Goal: Information Seeking & Learning: Learn about a topic

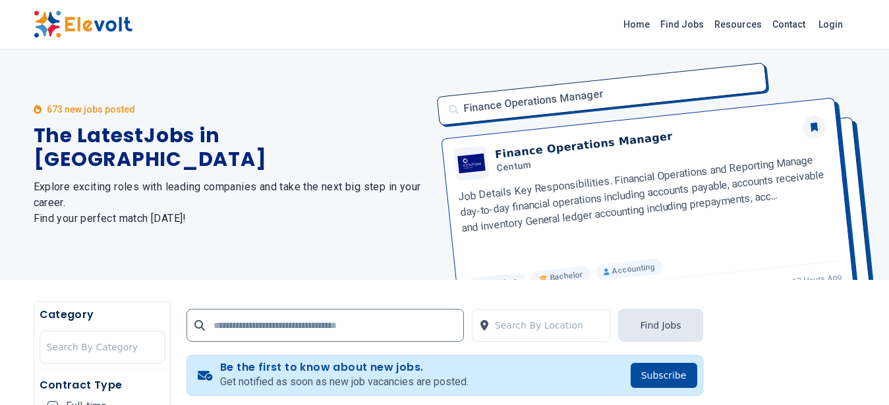
scroll to position [623, 0]
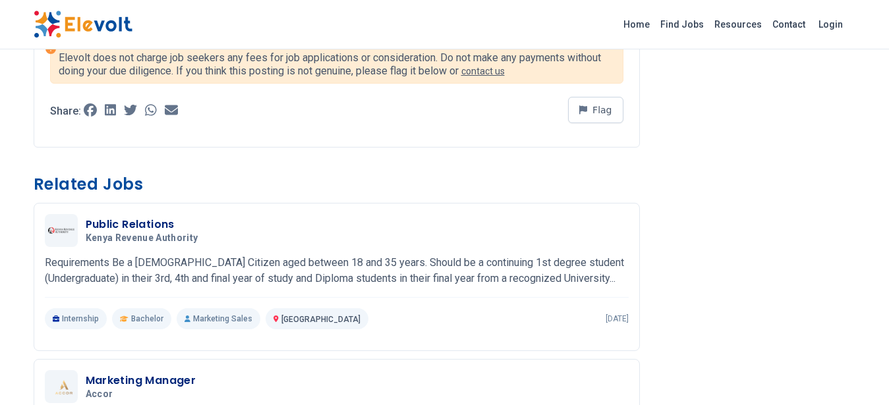
scroll to position [1000, 0]
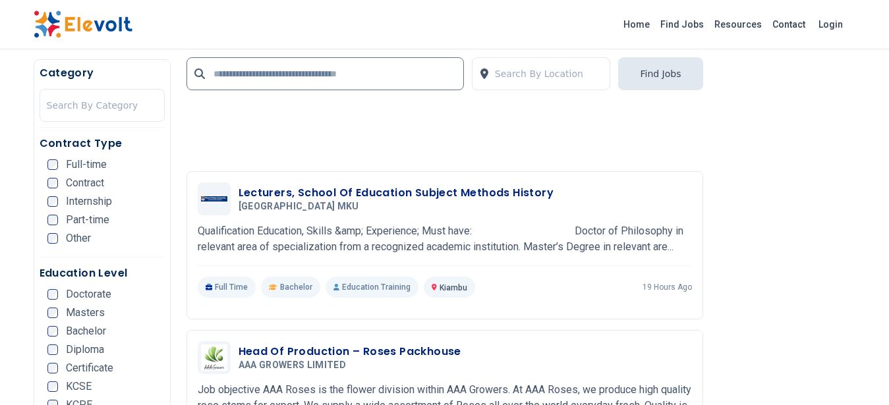
scroll to position [1493, 0]
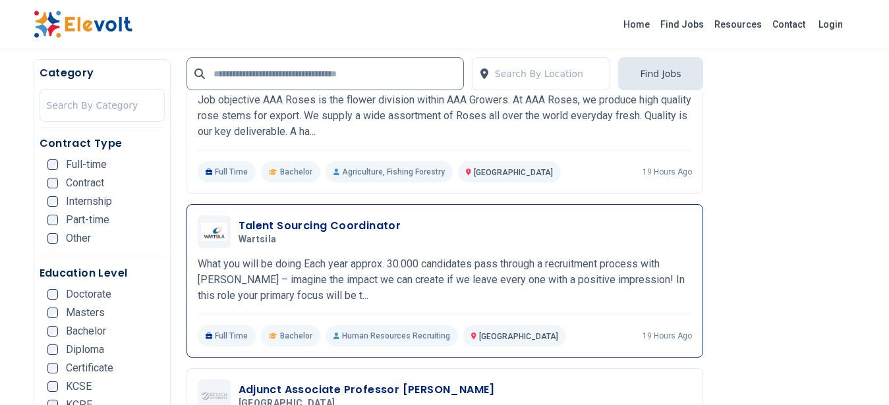
click at [413, 258] on p "What you will be doing Each year approx. 30.000 candidates pass through a recru…" at bounding box center [445, 279] width 494 height 47
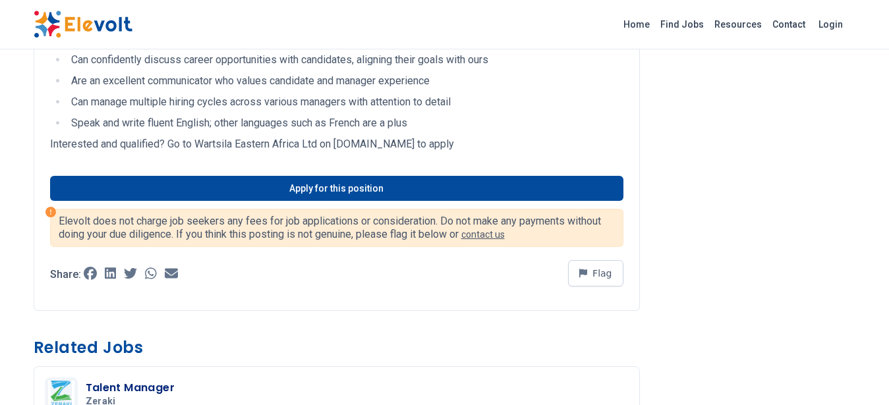
scroll to position [667, 0]
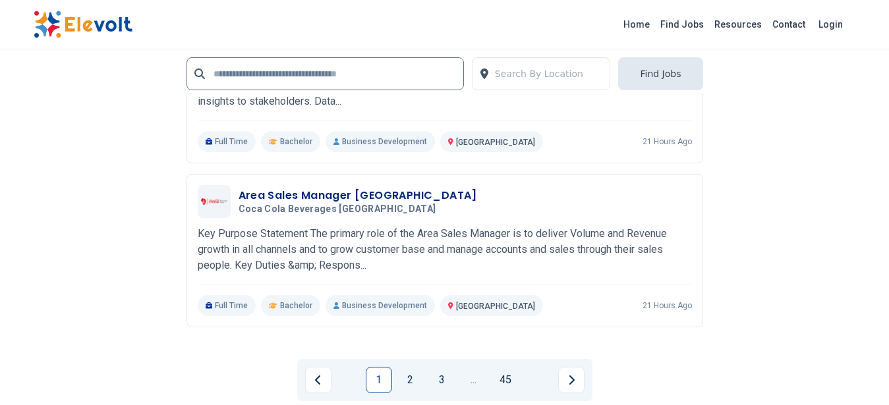
scroll to position [2909, 0]
click at [406, 378] on link "2" at bounding box center [410, 379] width 26 height 26
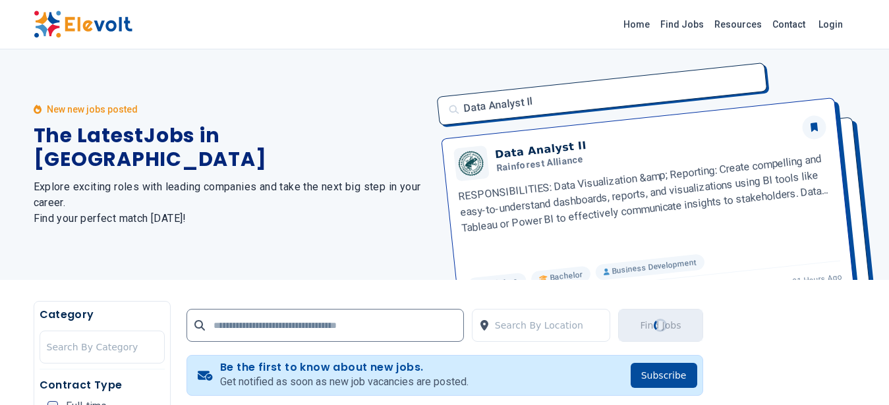
scroll to position [333, 0]
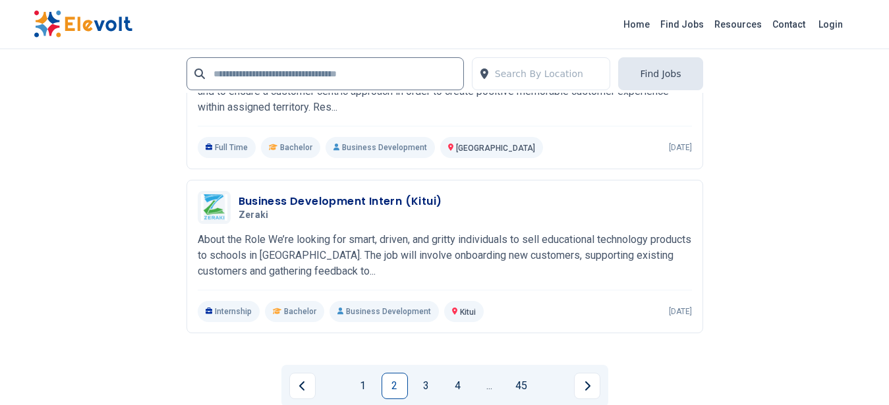
scroll to position [2652, 0]
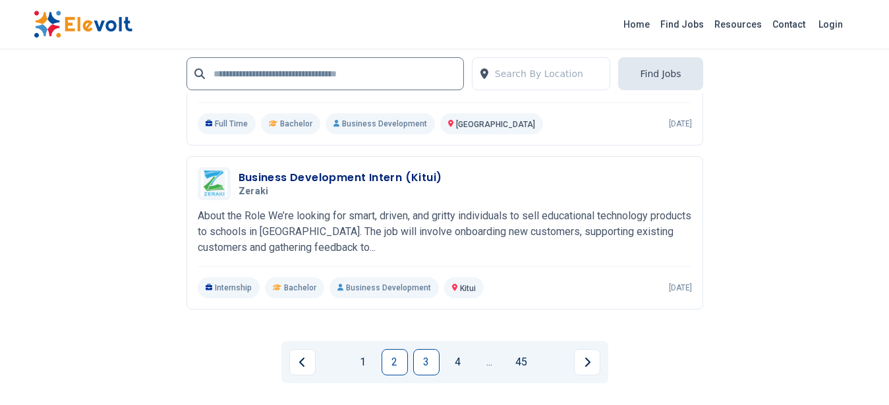
click at [431, 364] on link "3" at bounding box center [426, 362] width 26 height 26
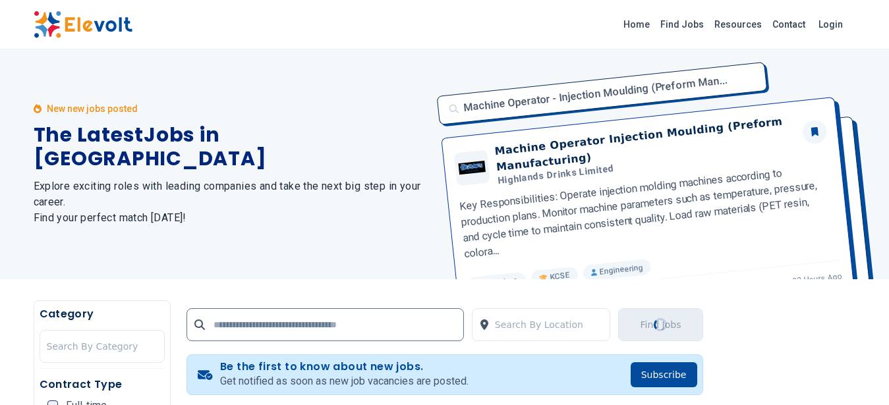
scroll to position [0, 0]
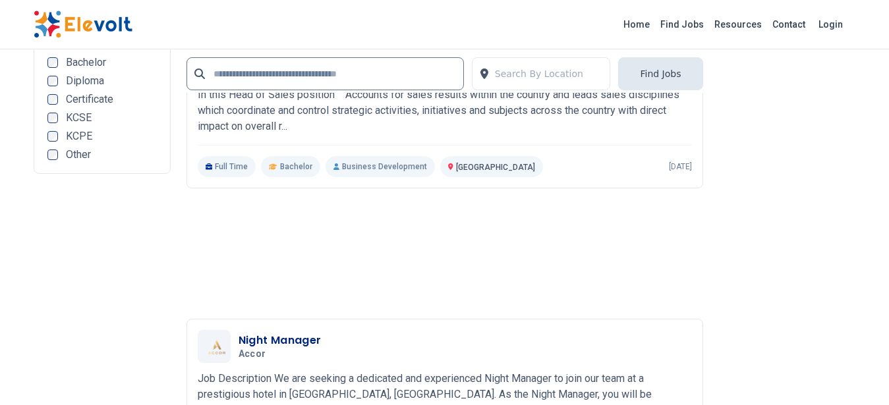
scroll to position [2942, 0]
